Goal: Information Seeking & Learning: Understand process/instructions

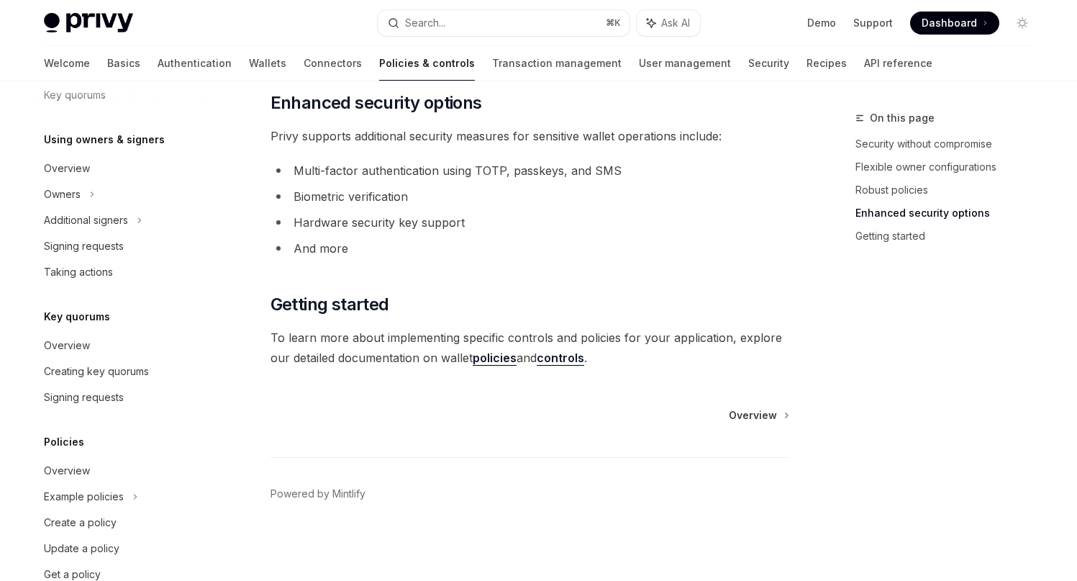
scroll to position [432, 0]
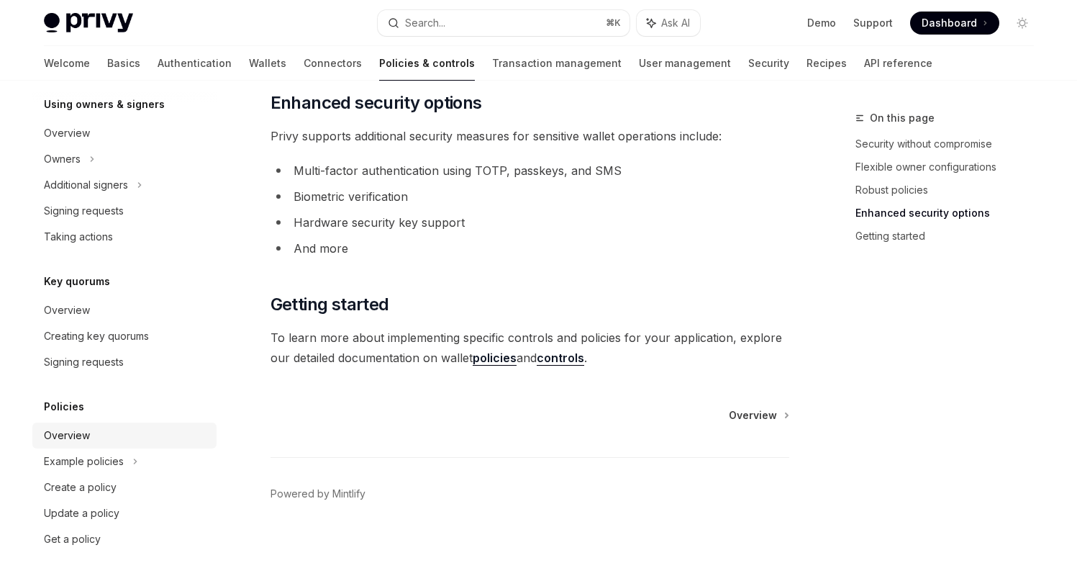
click at [121, 436] on div "Overview" at bounding box center [126, 435] width 164 height 17
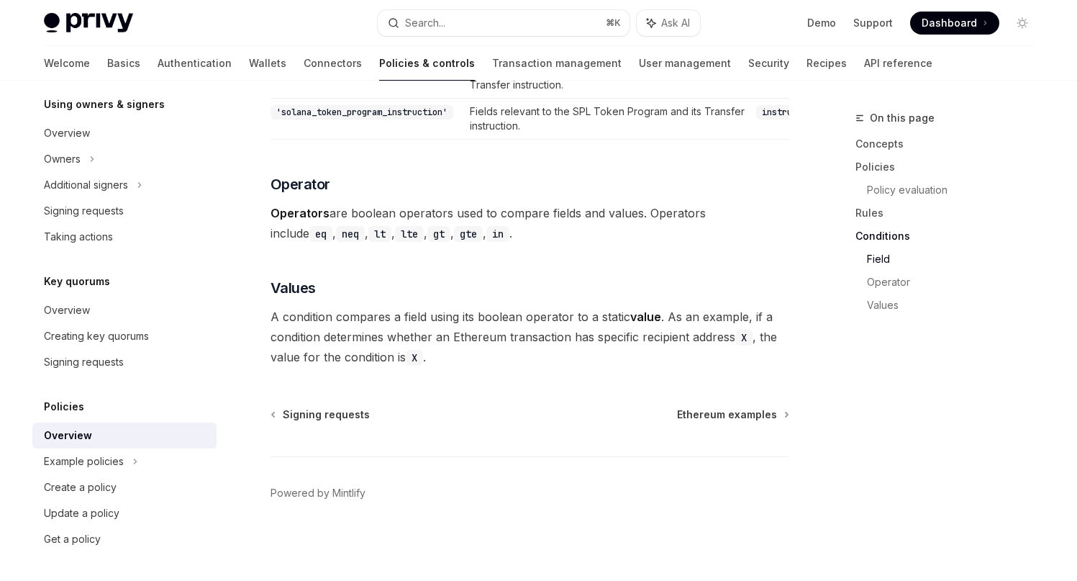
scroll to position [4337, 0]
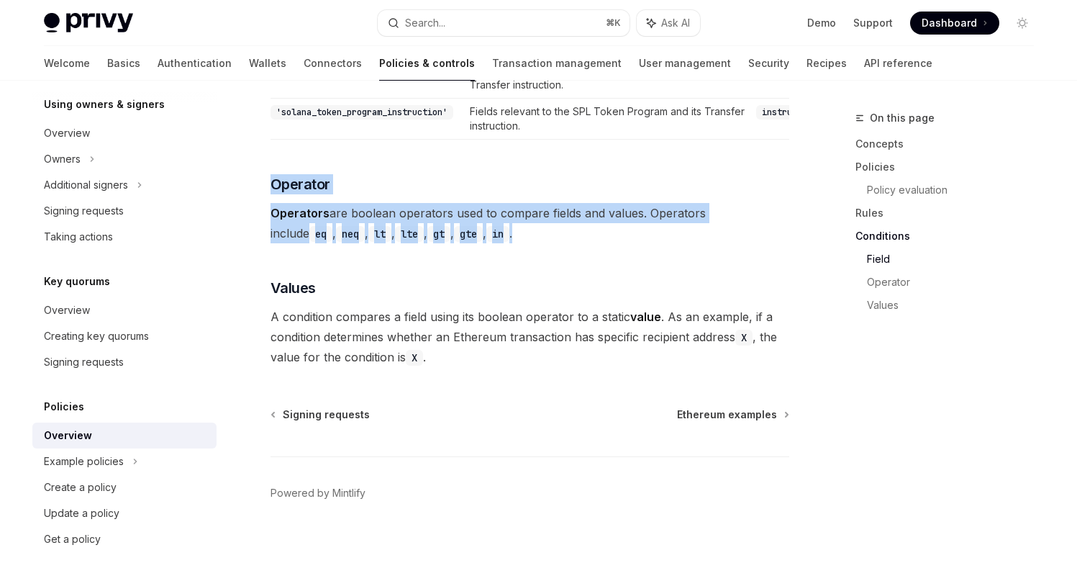
drag, startPoint x: 468, startPoint y: 236, endPoint x: 301, endPoint y: 201, distance: 169.9
click at [333, 219] on span "Operators are boolean operators used to compare fields and values. Operators in…" at bounding box center [530, 223] width 519 height 40
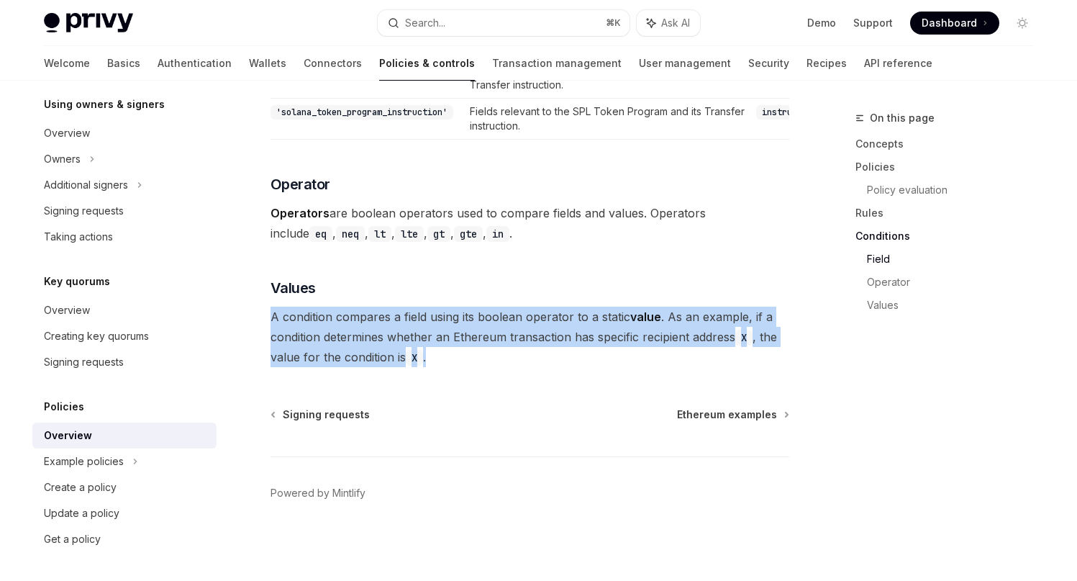
drag, startPoint x: 440, startPoint y: 361, endPoint x: 245, endPoint y: 299, distance: 205.5
click at [99, 495] on div "Create a policy" at bounding box center [80, 486] width 73 height 17
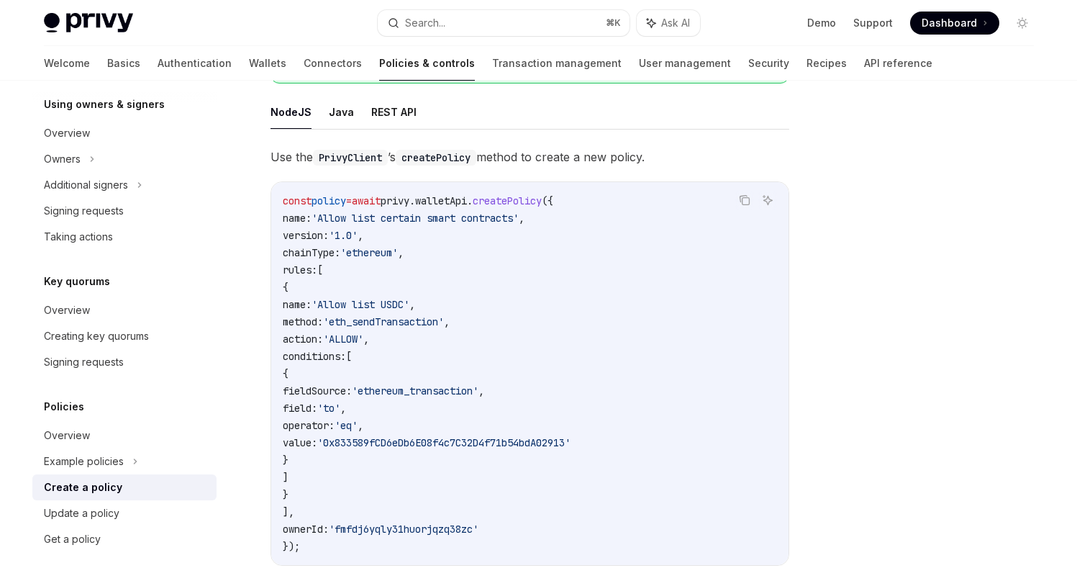
scroll to position [294, 0]
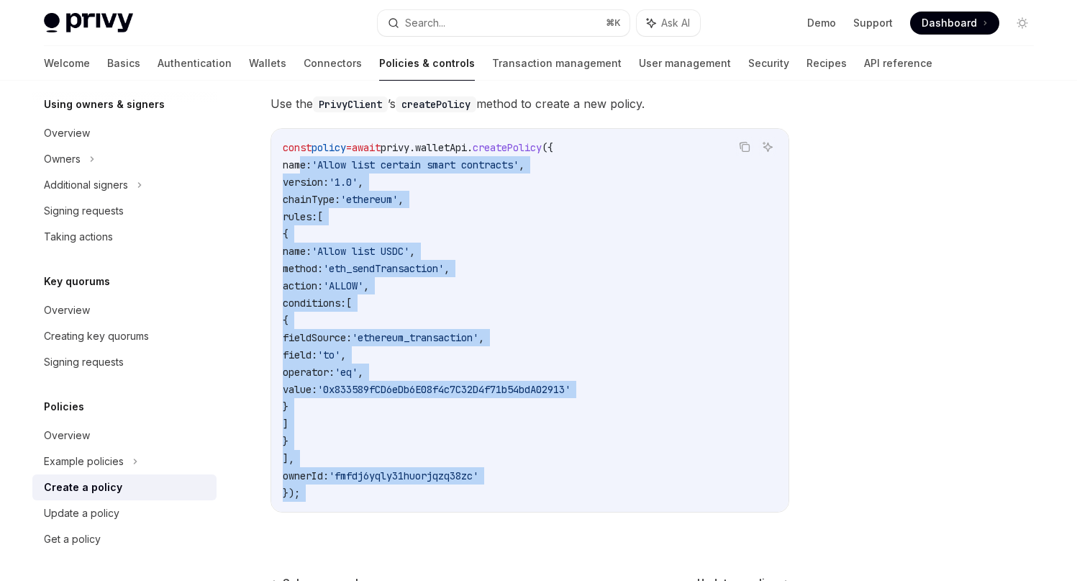
drag, startPoint x: 350, startPoint y: 507, endPoint x: 298, endPoint y: 158, distance: 352.8
click at [298, 158] on div "const policy = await privy . walletApi . createPolicy ({ name: 'Allow list cert…" at bounding box center [529, 320] width 517 height 383
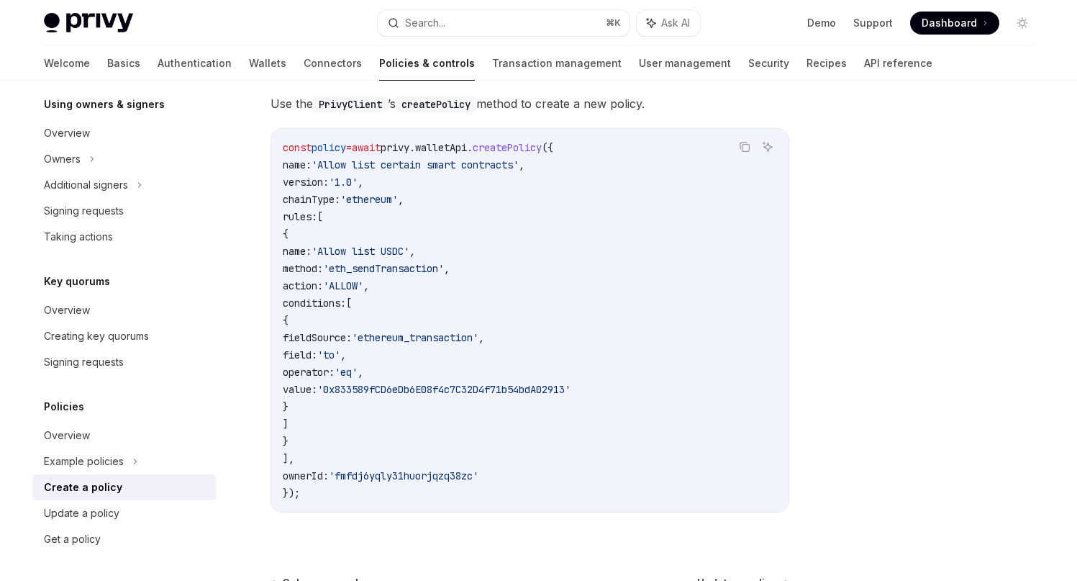
click at [294, 146] on span "const" at bounding box center [297, 147] width 29 height 13
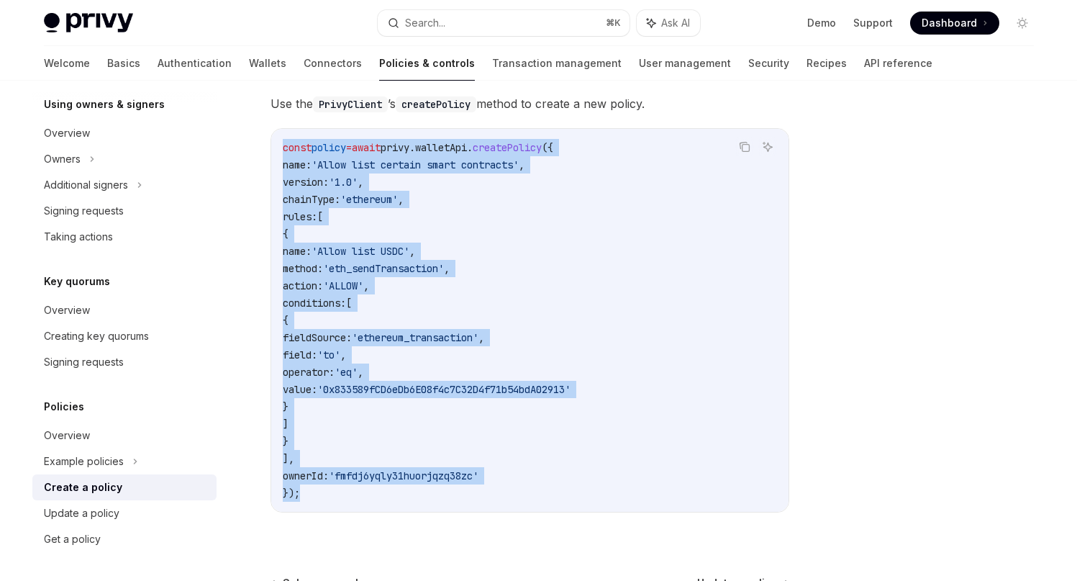
drag, startPoint x: 288, startPoint y: 136, endPoint x: 373, endPoint y: 488, distance: 362.1
click at [373, 488] on div "const policy = await privy . walletApi . createPolicy ({ name: 'Allow list cert…" at bounding box center [529, 320] width 517 height 383
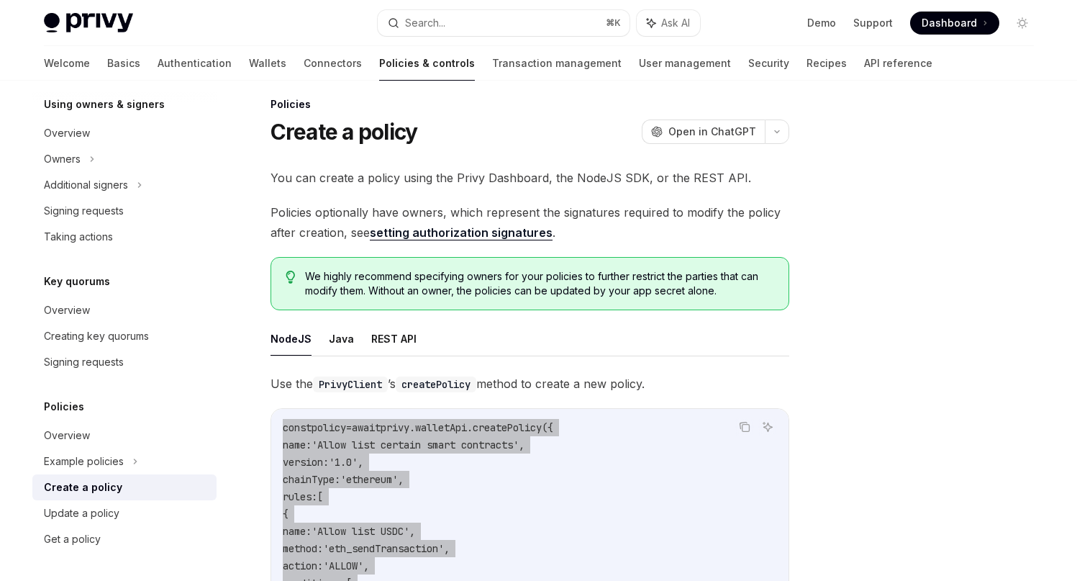
scroll to position [0, 0]
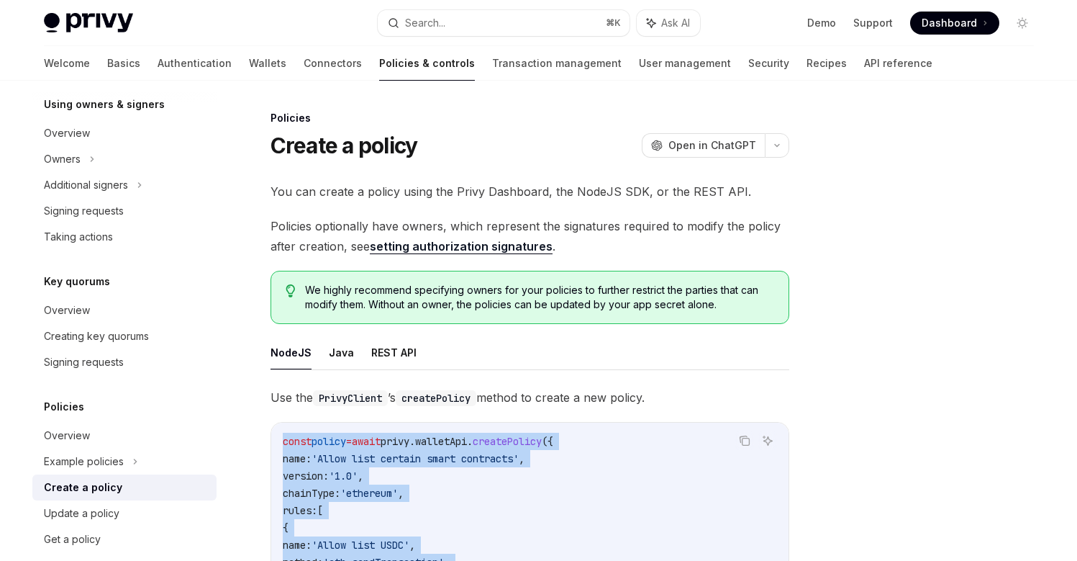
type textarea "*"
